Goal: Information Seeking & Learning: Learn about a topic

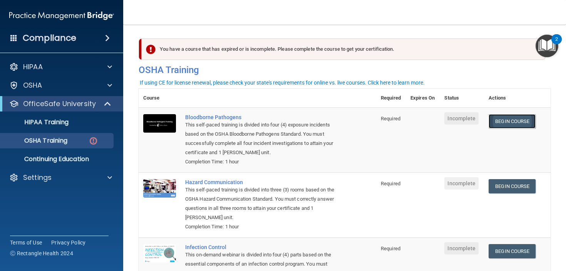
click at [525, 124] on link "Begin Course" at bounding box center [511, 121] width 47 height 14
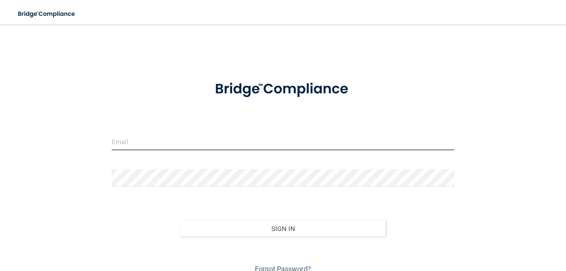
click at [155, 145] on input "email" at bounding box center [283, 141] width 343 height 17
type input "[EMAIL_ADDRESS][DOMAIN_NAME]"
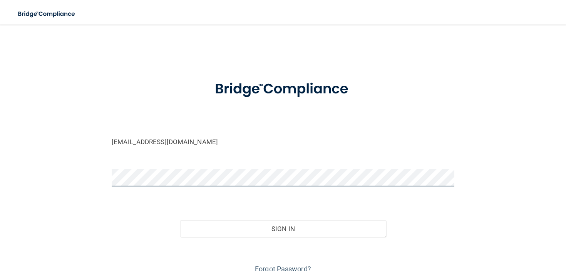
click at [180, 221] on button "Sign In" at bounding box center [283, 229] width 206 height 17
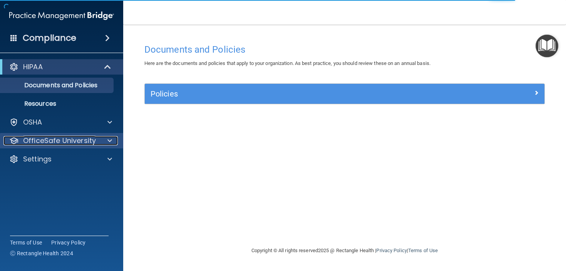
click at [110, 142] on span at bounding box center [109, 140] width 5 height 9
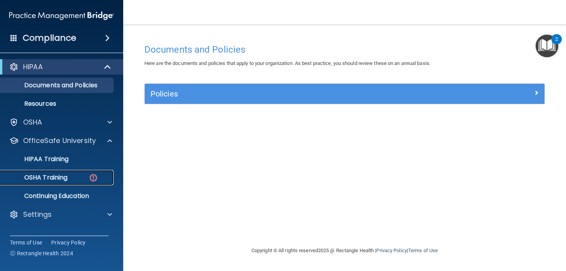
click at [73, 179] on div "OSHA Training" at bounding box center [57, 178] width 105 height 8
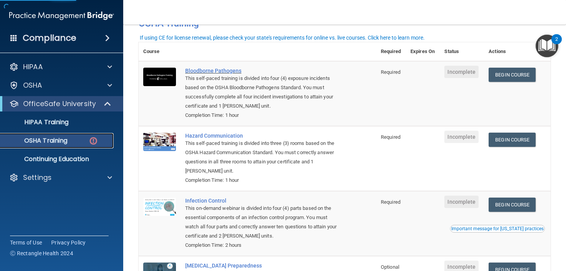
scroll to position [48, 0]
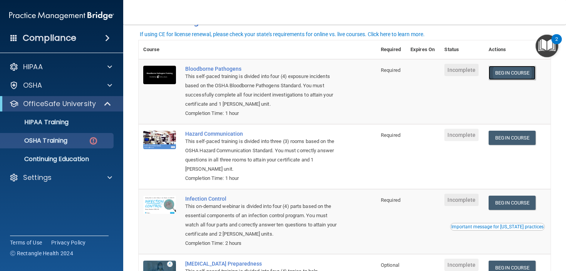
click at [513, 72] on link "Begin Course" at bounding box center [511, 73] width 47 height 14
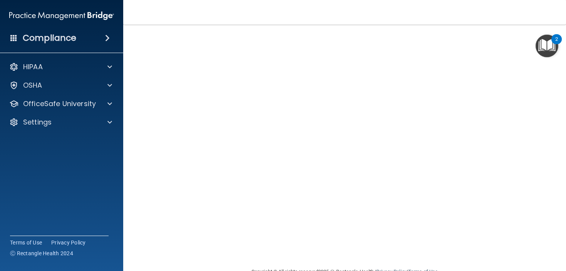
scroll to position [32, 0]
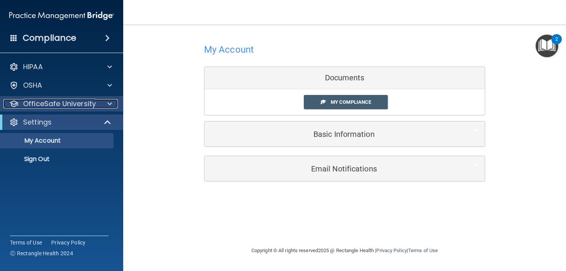
click at [105, 106] on div at bounding box center [108, 103] width 19 height 9
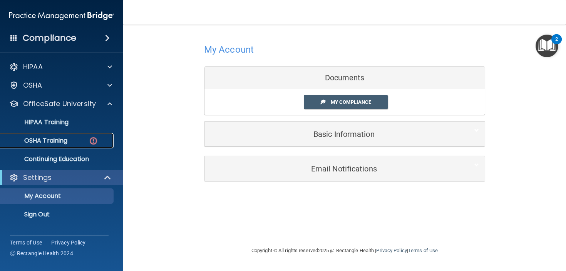
click at [82, 138] on div "OSHA Training" at bounding box center [57, 141] width 105 height 8
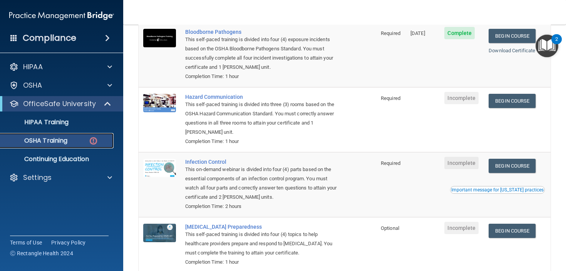
scroll to position [85, 0]
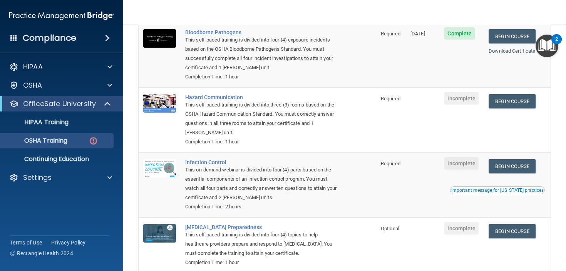
click at [515, 110] on td "Begin Course Download Certificate" at bounding box center [517, 120] width 67 height 65
click at [514, 105] on link "Begin Course" at bounding box center [511, 101] width 47 height 14
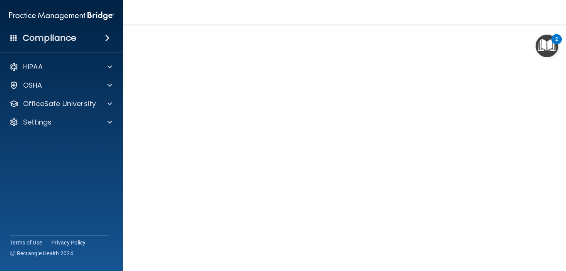
scroll to position [21, 0]
click at [552, 53] on img "Open Resource Center, 2 new notifications" at bounding box center [546, 46] width 23 height 23
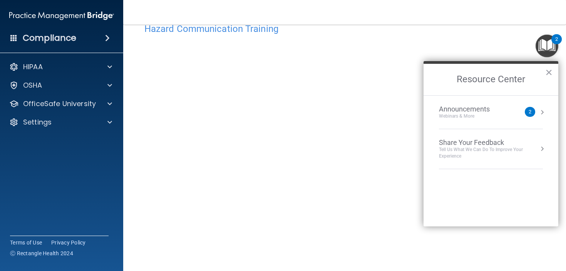
click at [533, 105] on div "Announcements Webinars & More 2" at bounding box center [491, 112] width 104 height 15
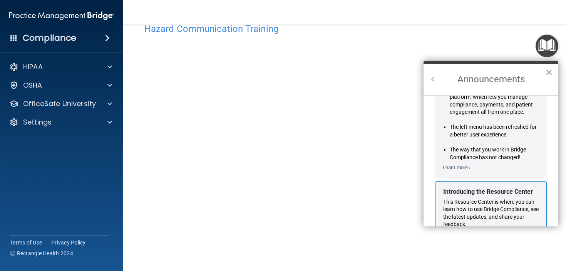
scroll to position [0, 0]
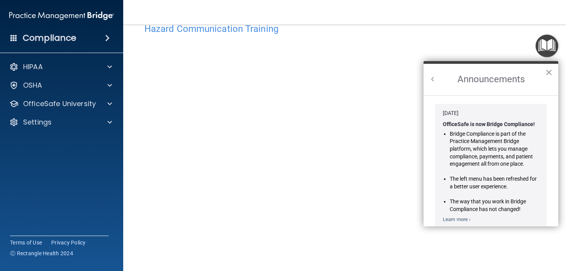
click at [551, 71] on button "×" at bounding box center [548, 72] width 7 height 12
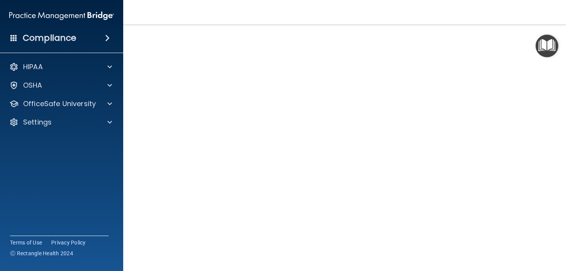
scroll to position [31, 0]
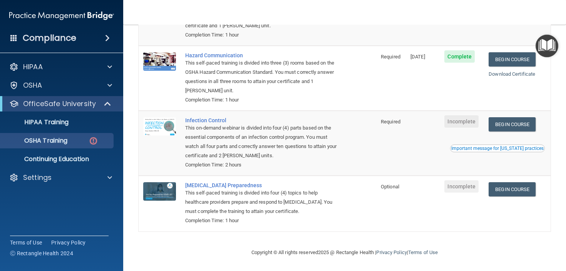
scroll to position [127, 0]
click at [504, 122] on link "Begin Course" at bounding box center [511, 124] width 47 height 14
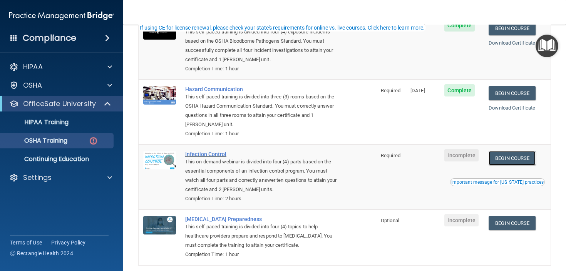
scroll to position [95, 0]
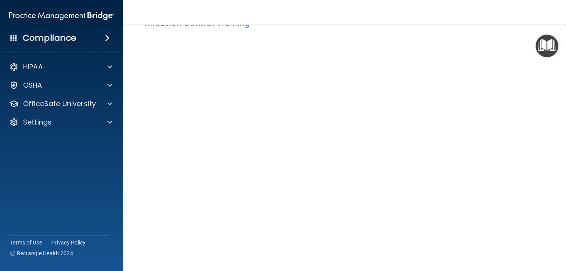
scroll to position [29, 0]
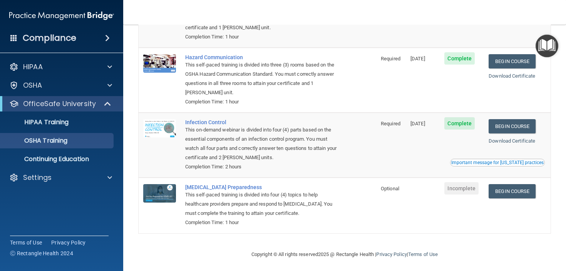
scroll to position [106, 0]
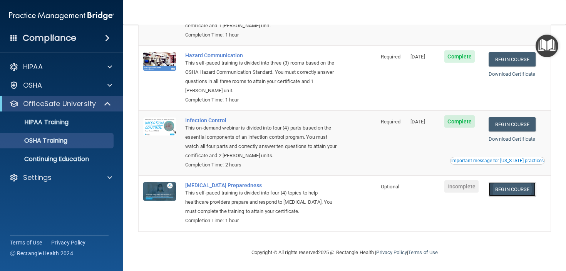
click at [514, 192] on link "Begin Course" at bounding box center [511, 189] width 47 height 14
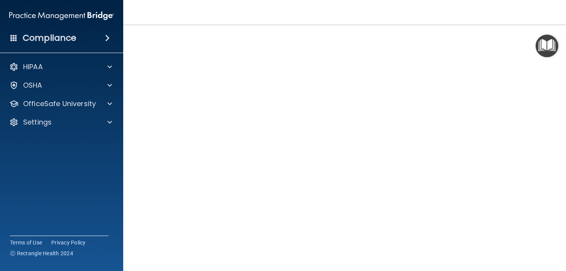
scroll to position [32, 0]
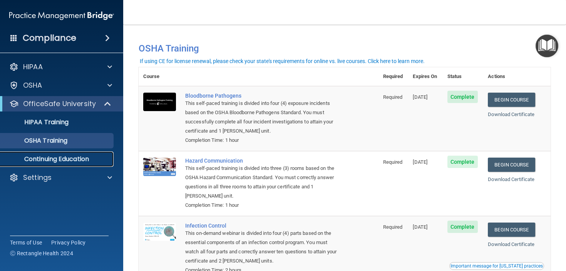
click at [73, 160] on p "Continuing Education" at bounding box center [57, 159] width 105 height 8
